Goal: Navigation & Orientation: Find specific page/section

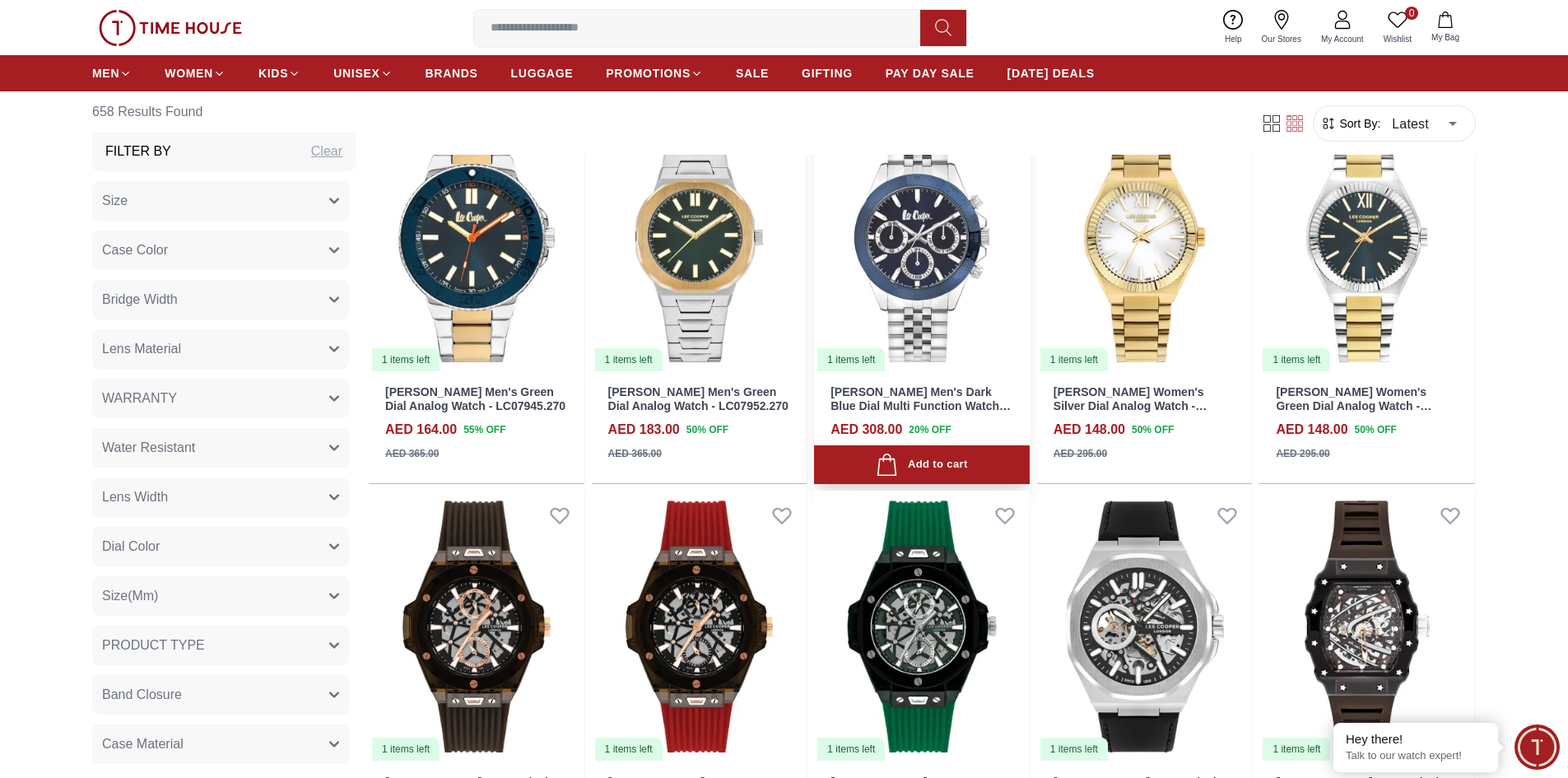
scroll to position [1399, 0]
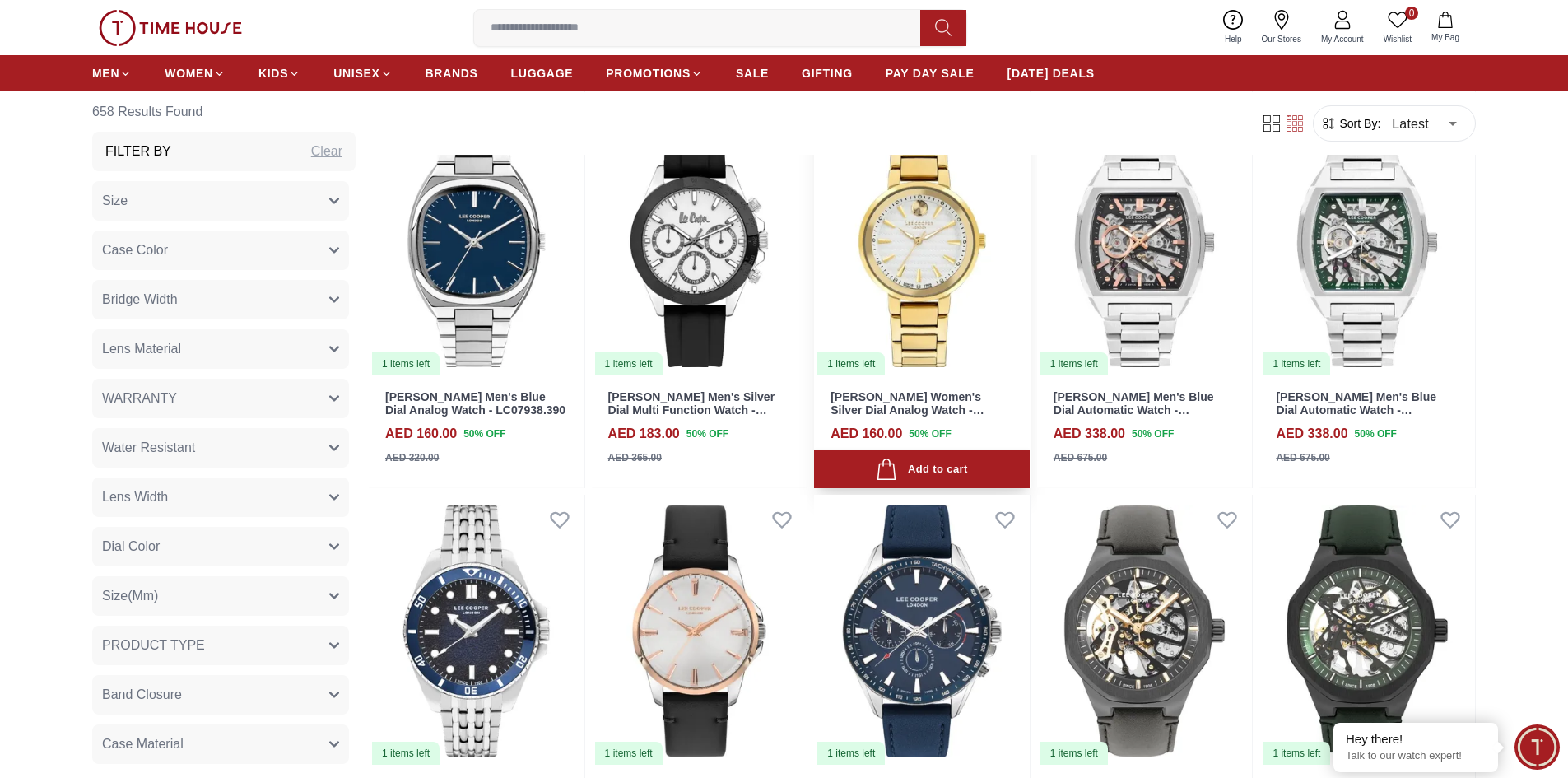
scroll to position [2881, 0]
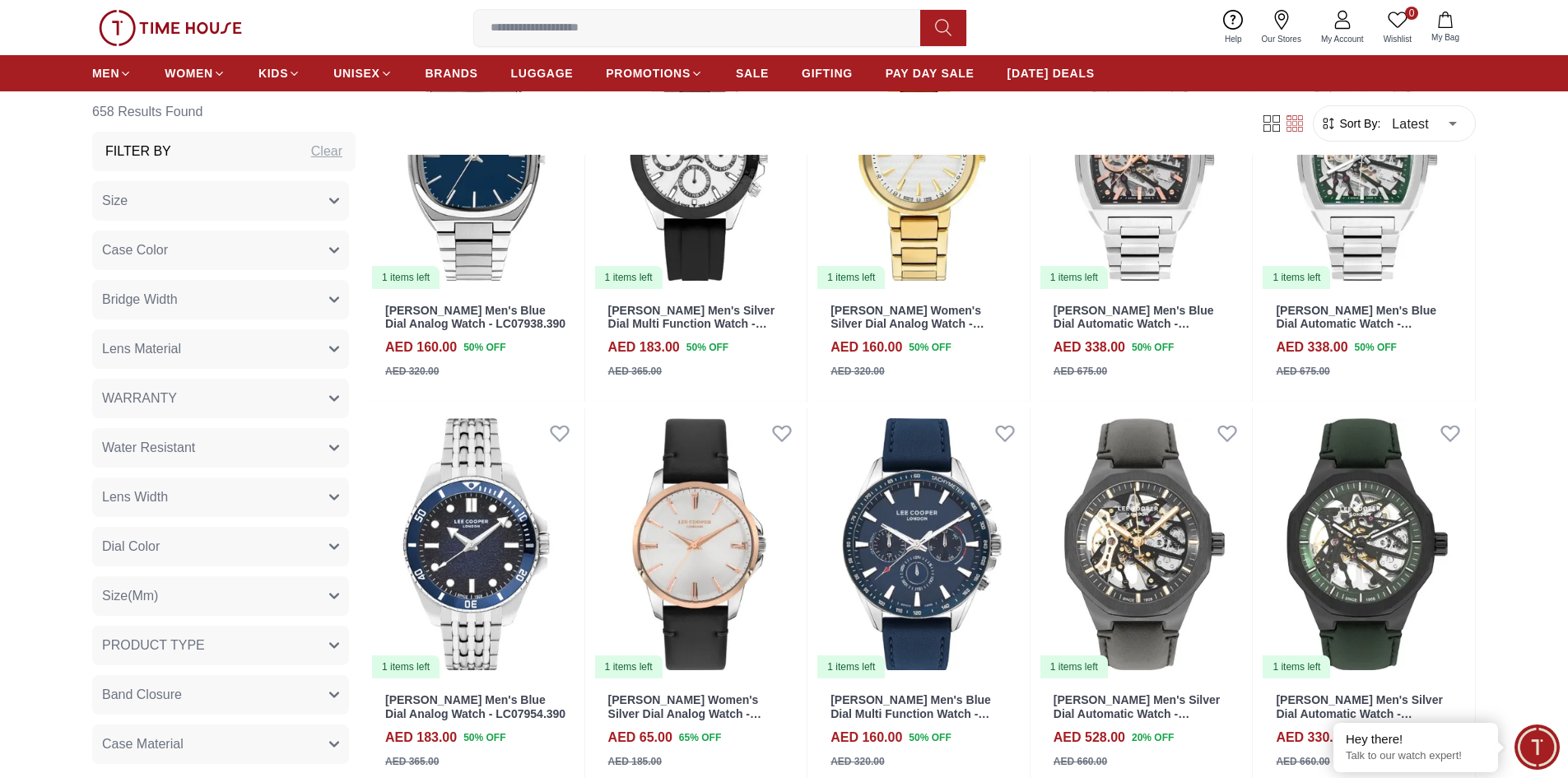
click at [286, 197] on button "Size" at bounding box center [220, 200] width 257 height 40
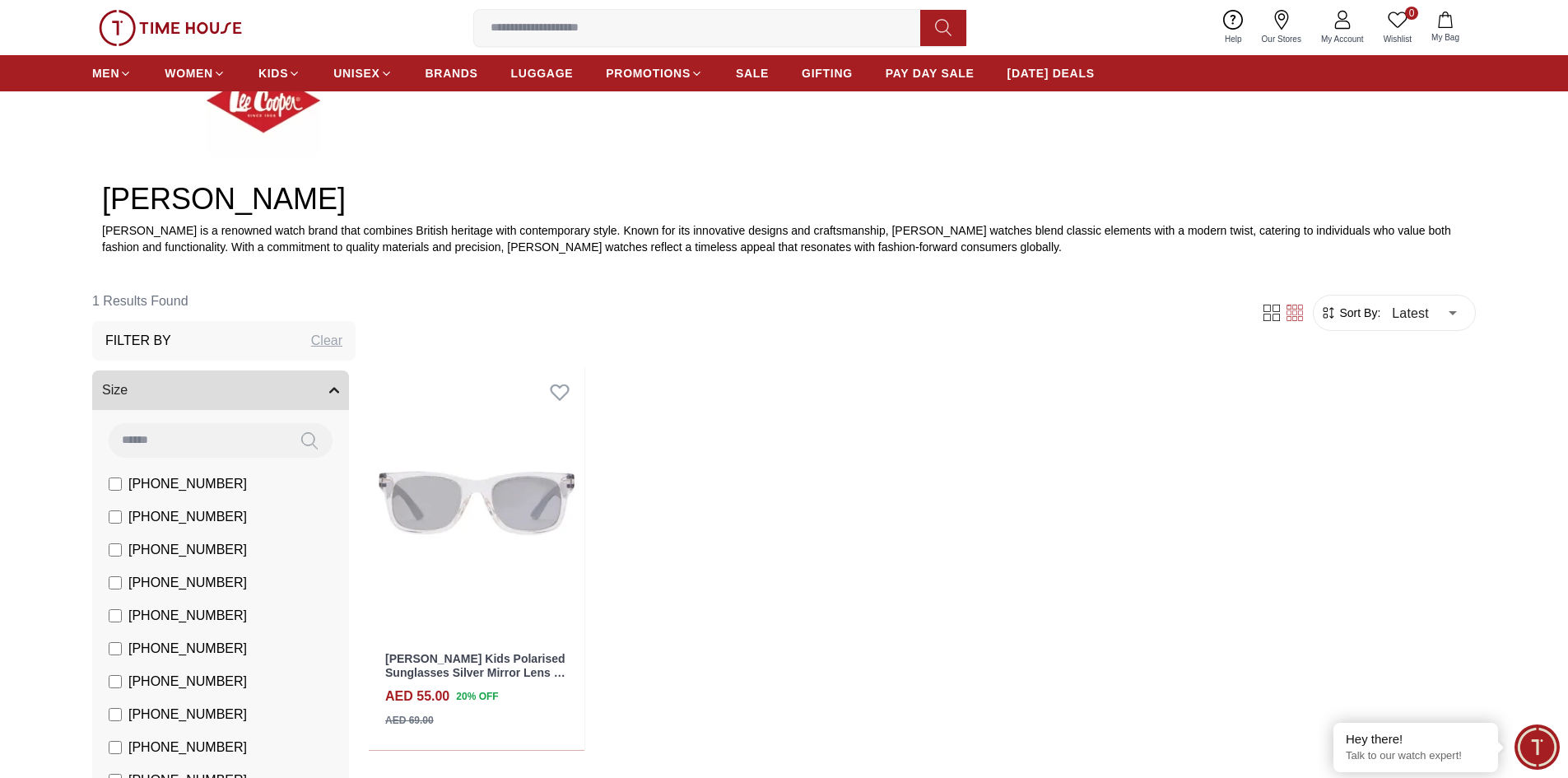
scroll to position [484, 0]
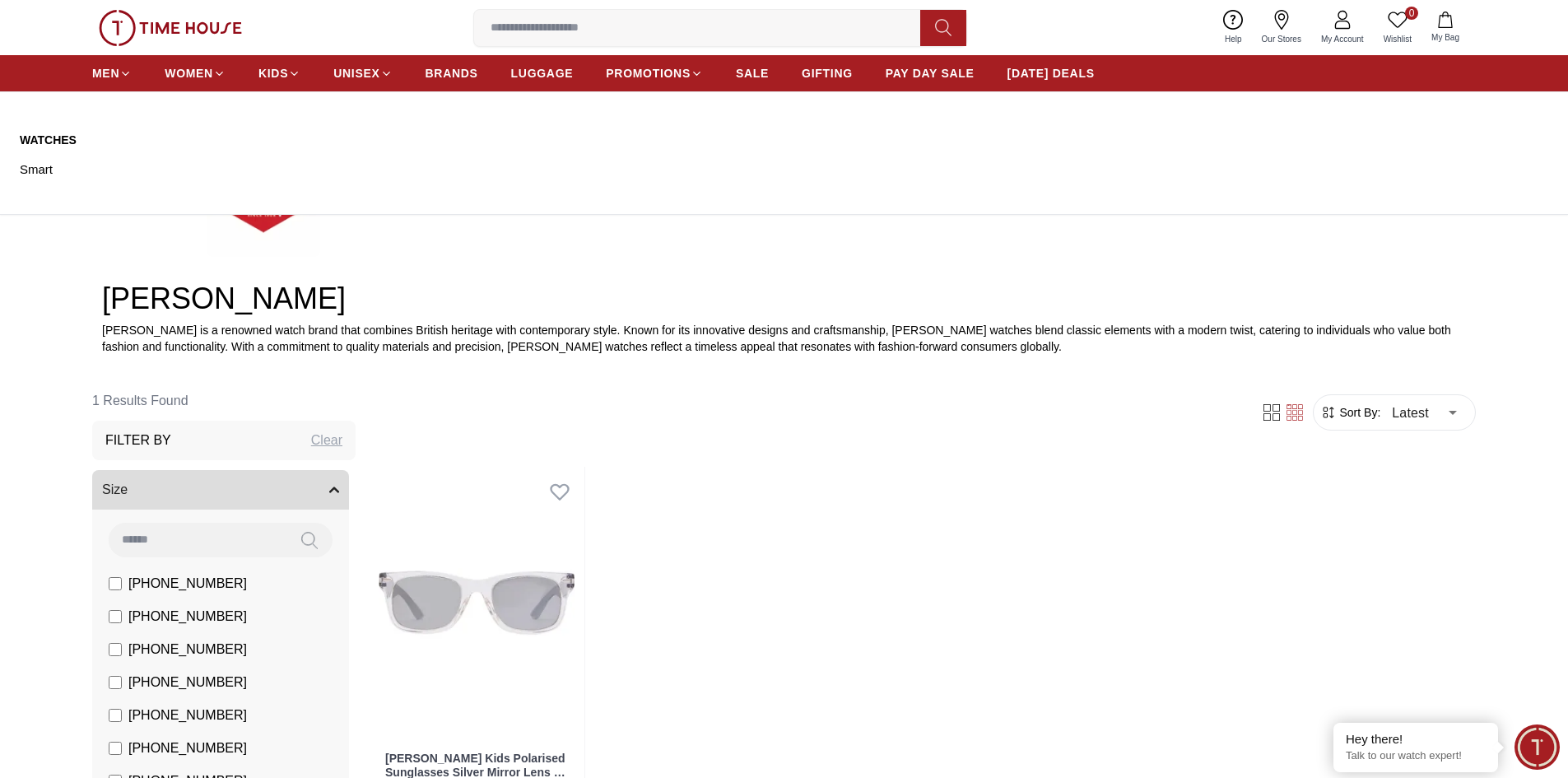
click at [40, 136] on link "Watches" at bounding box center [120, 139] width 201 height 16
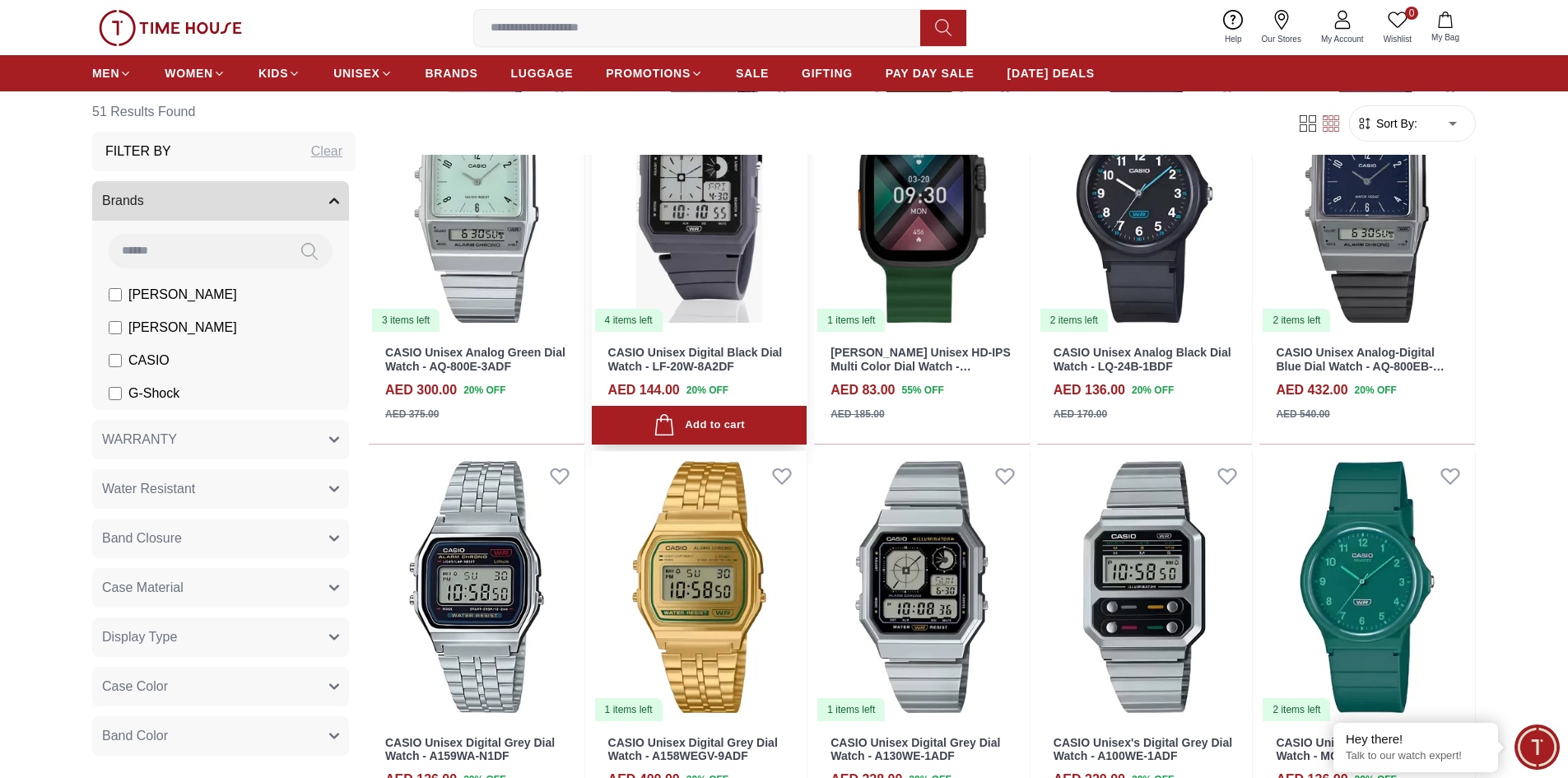
scroll to position [1317, 0]
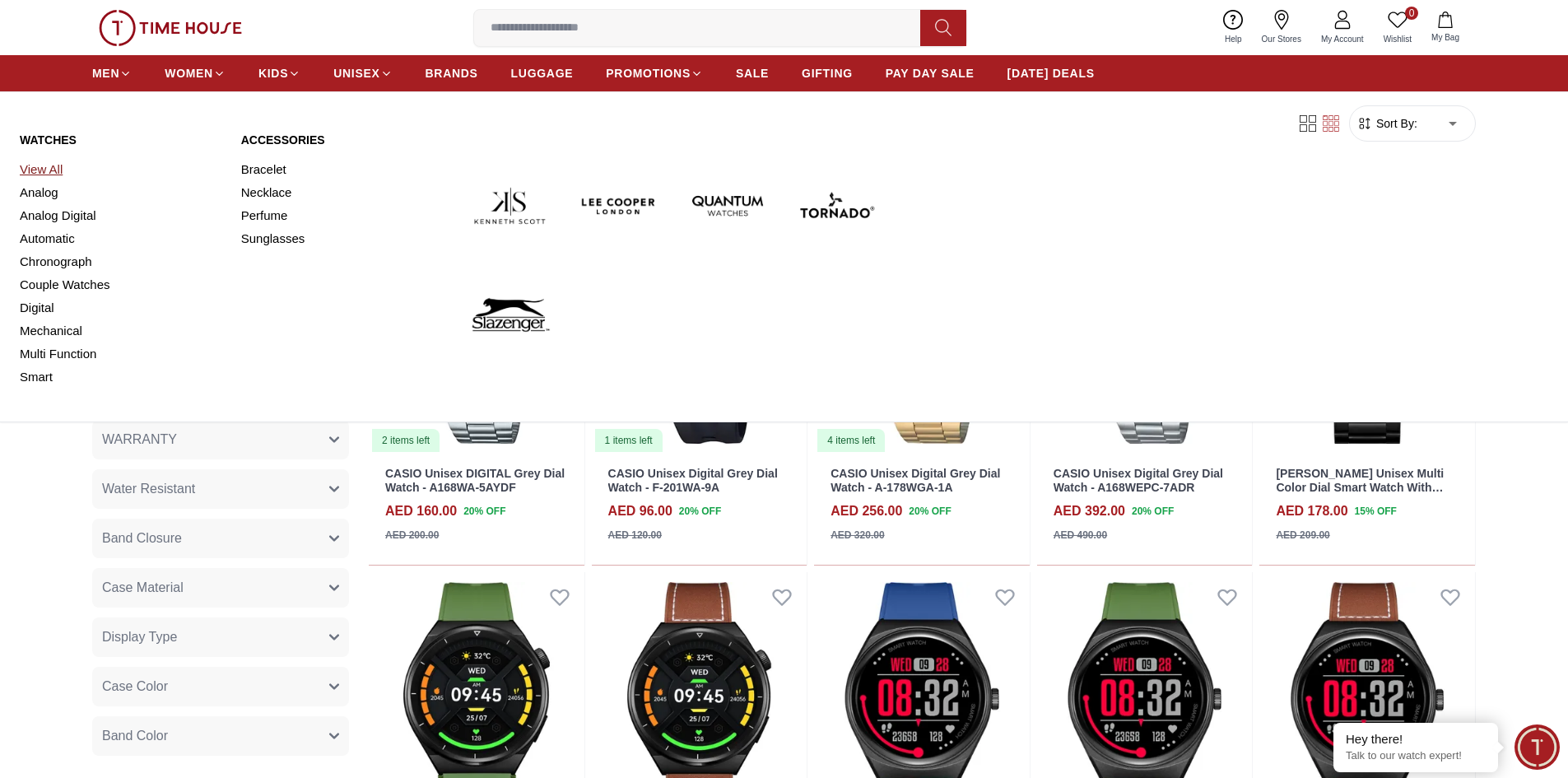
click at [48, 167] on link "View All" at bounding box center [120, 169] width 201 height 23
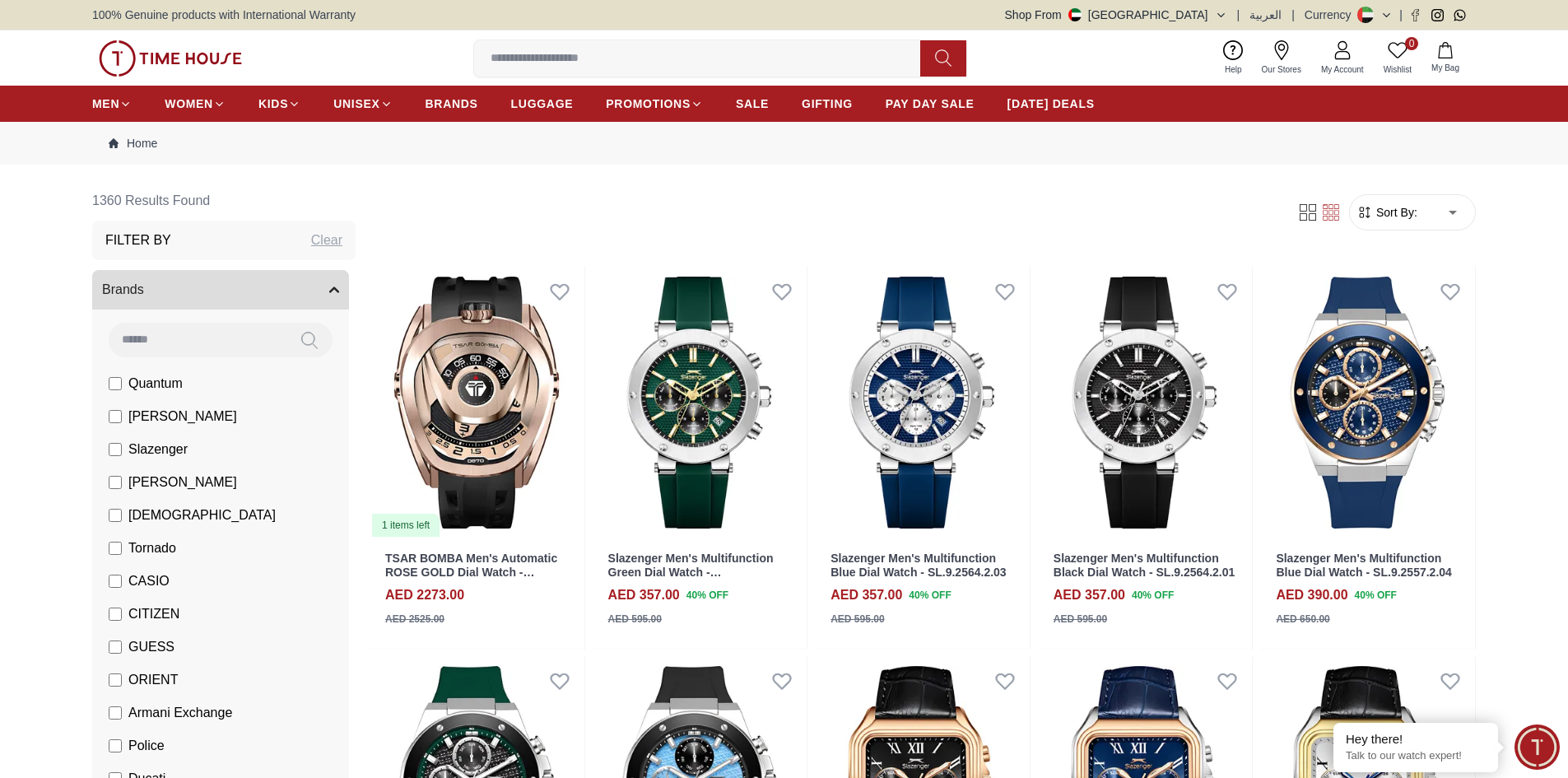
click at [322, 241] on div "Clear" at bounding box center [327, 240] width 31 height 20
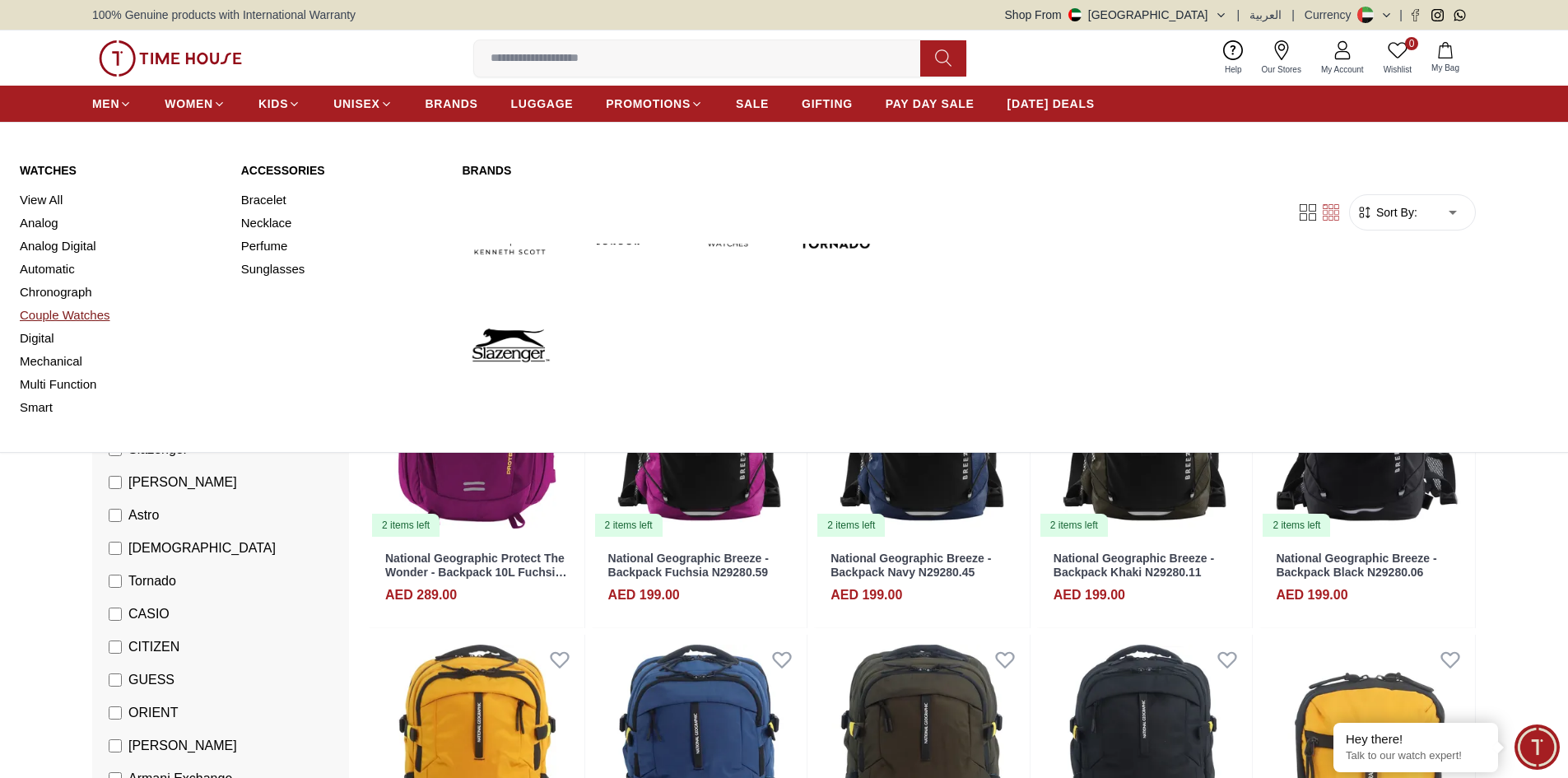
click at [74, 312] on link "Couple Watches" at bounding box center [120, 315] width 201 height 23
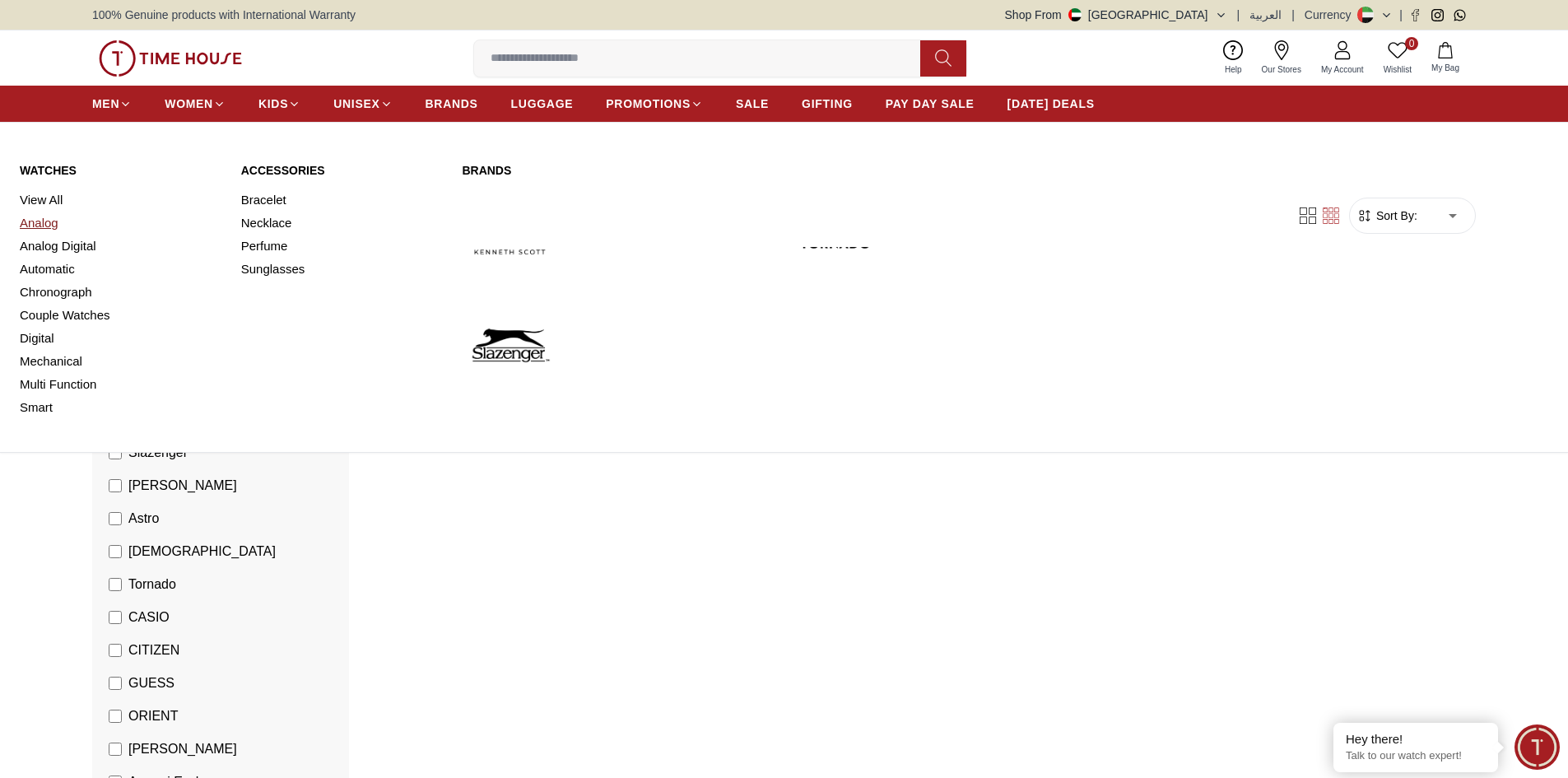
click at [46, 226] on link "Analog" at bounding box center [120, 223] width 201 height 23
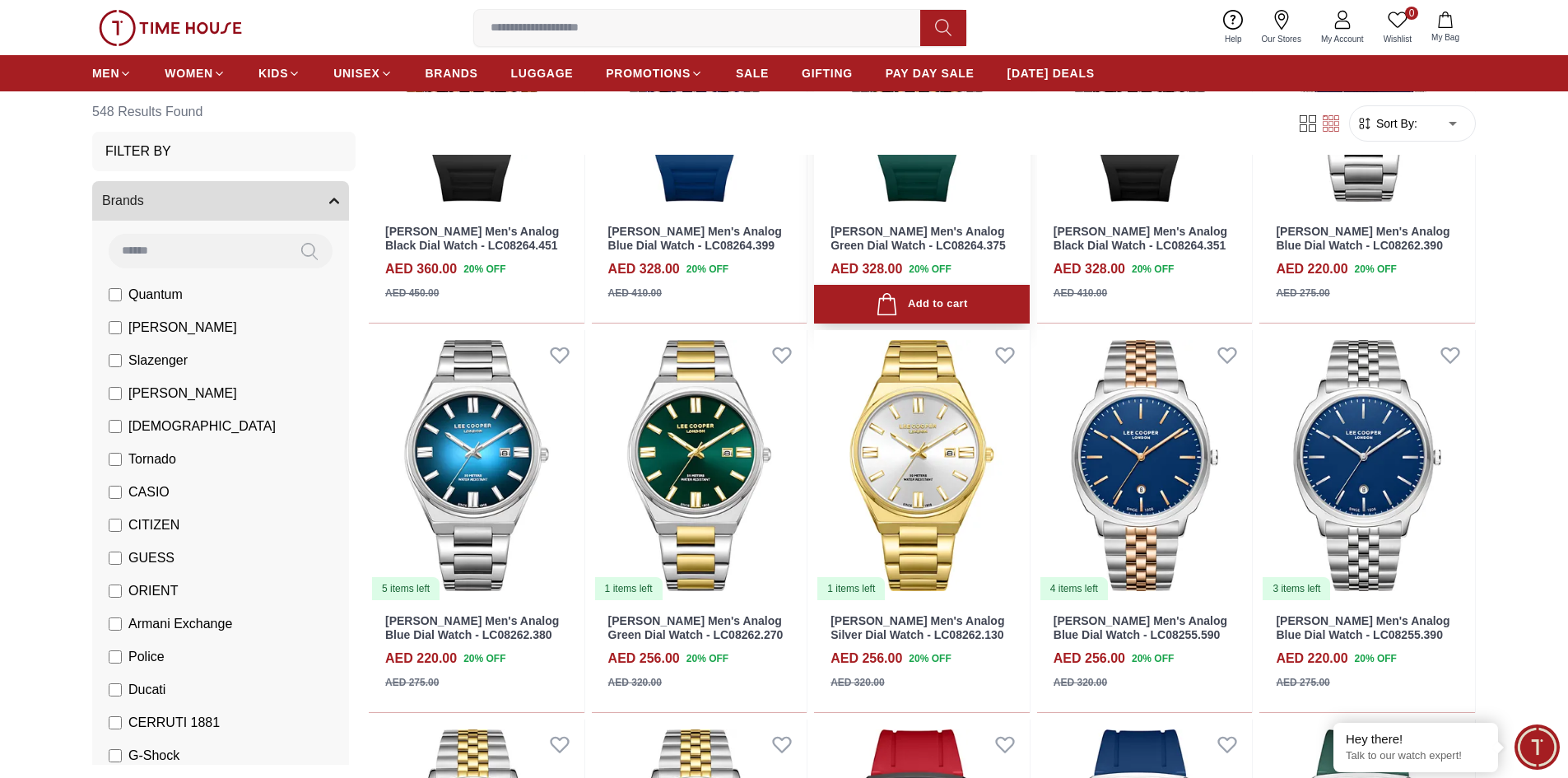
scroll to position [823, 0]
